Goal: Find specific page/section: Find specific page/section

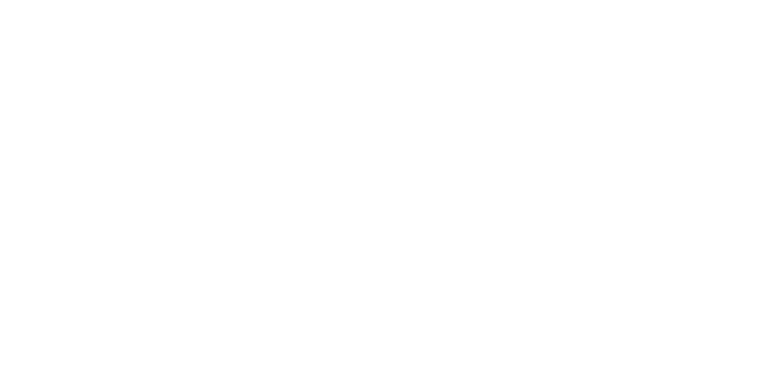
select select "Song"
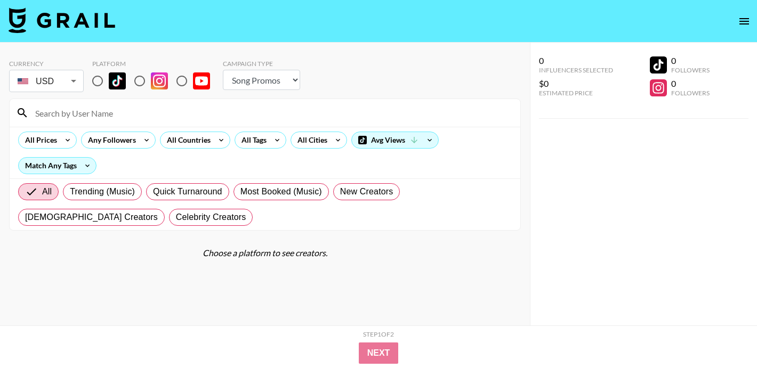
click at [86, 119] on input at bounding box center [271, 112] width 485 height 17
paste input "maddie.eppe"
type input "maddie.eppe"
click at [98, 80] on input "radio" at bounding box center [97, 81] width 22 height 22
radio input "true"
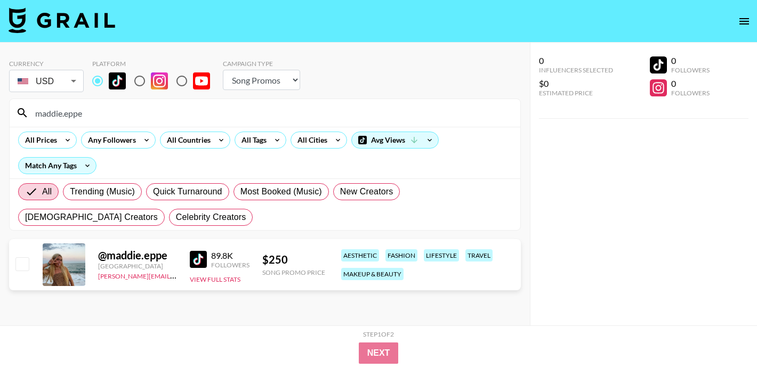
click at [79, 105] on input "maddie.eppe" at bounding box center [271, 112] width 485 height 17
click at [80, 114] on input "maddie.eppe" at bounding box center [271, 112] width 485 height 17
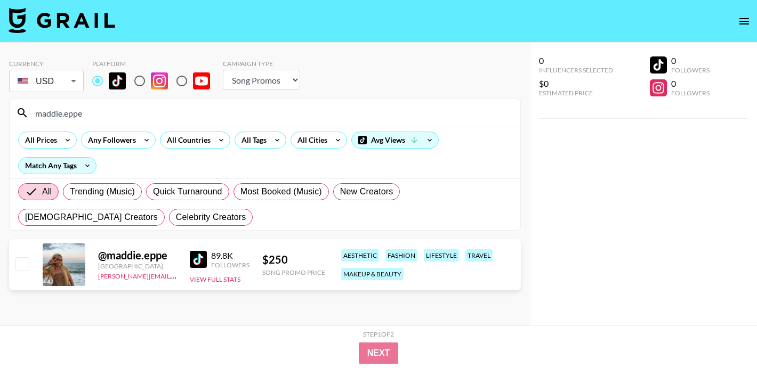
click at [80, 114] on input "maddie.eppe" at bounding box center [271, 112] width 485 height 17
paste input "ximenamirandaf"
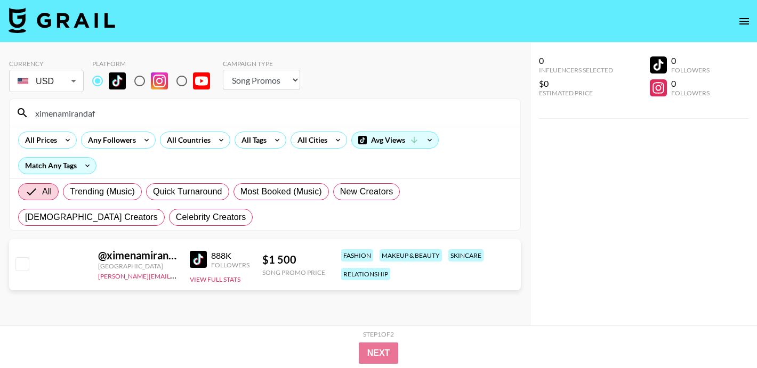
type input "ximenamirandaf"
click at [147, 88] on input "radio" at bounding box center [139, 81] width 22 height 22
radio input "true"
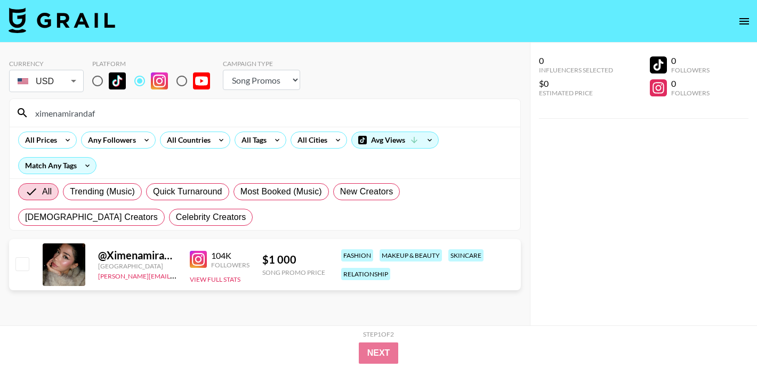
click at [83, 117] on input "ximenamirandaf" at bounding box center [271, 112] width 485 height 17
paste input "teenieshe"
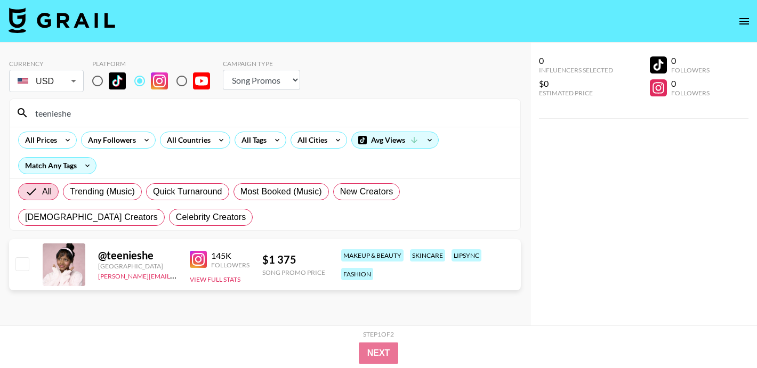
type input "teenieshe"
